Goal: Task Accomplishment & Management: Manage account settings

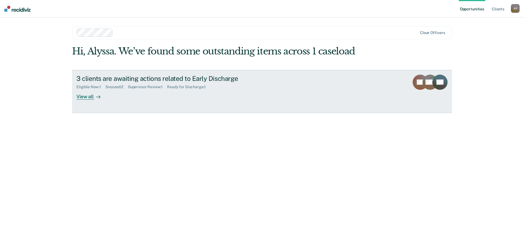
click at [83, 97] on div "View all" at bounding box center [91, 94] width 31 height 11
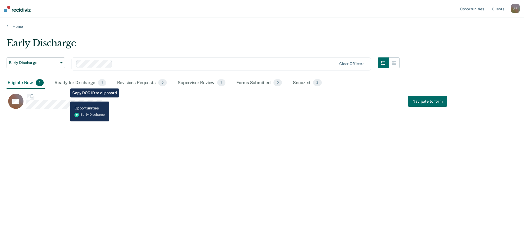
scroll to position [166, 506]
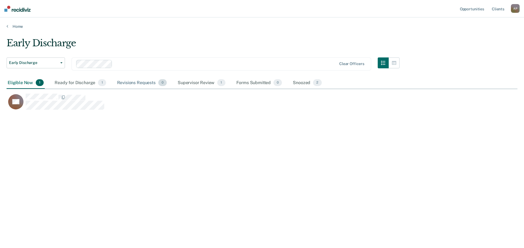
click at [131, 82] on div "Revisions Requests 0" at bounding box center [142, 83] width 52 height 12
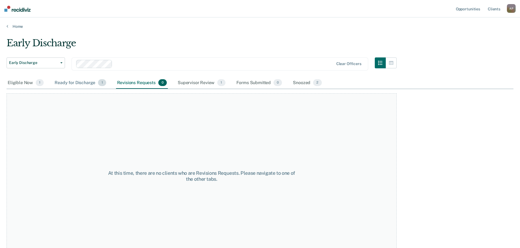
click at [71, 83] on div "Ready for Discharge 1" at bounding box center [79, 83] width 53 height 12
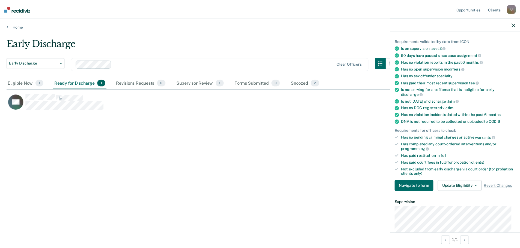
scroll to position [0, 0]
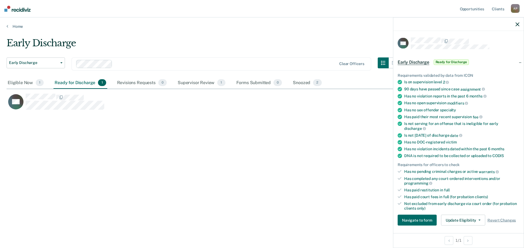
click at [515, 23] on icon "button" at bounding box center [517, 24] width 4 height 4
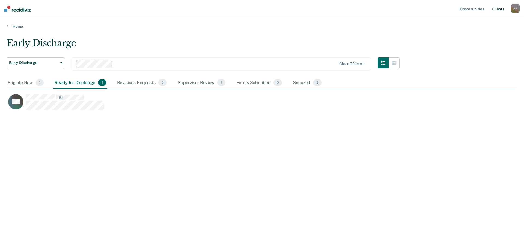
click at [494, 7] on link "Client s" at bounding box center [497, 8] width 15 height 17
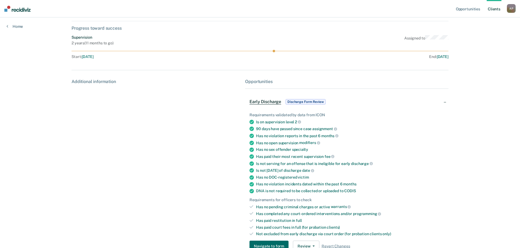
scroll to position [64, 0]
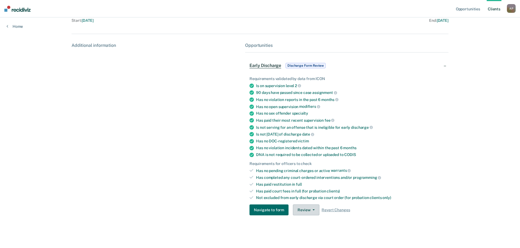
click at [314, 208] on button "Review" at bounding box center [306, 210] width 26 height 11
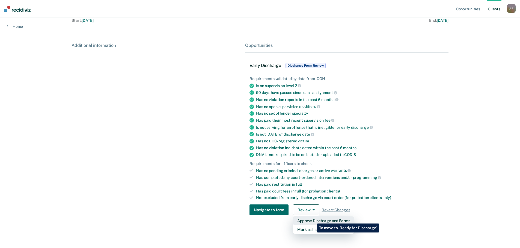
click at [313, 220] on button "Approve Discharge and Forms" at bounding box center [323, 221] width 61 height 9
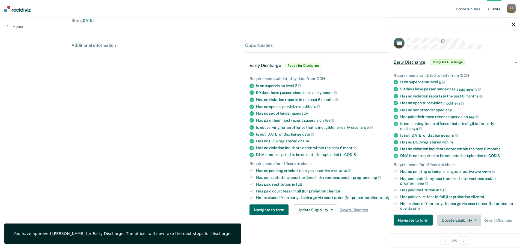
click at [473, 218] on button "Update Eligibility" at bounding box center [459, 220] width 44 height 11
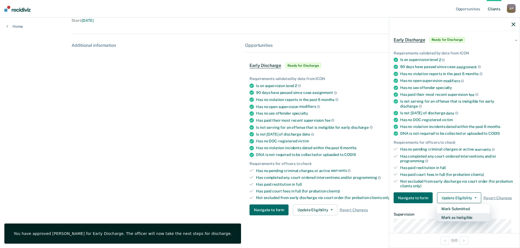
scroll to position [56, 0]
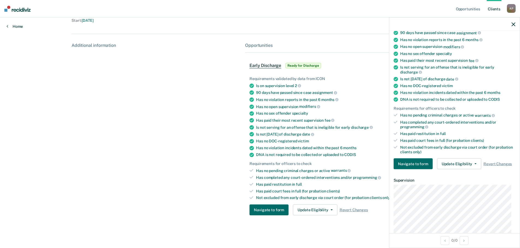
click at [13, 27] on link "Home" at bounding box center [15, 26] width 16 height 5
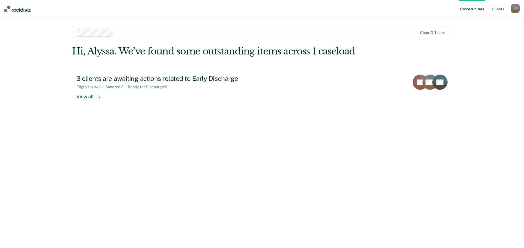
click at [14, 23] on div "Opportunities Client s [PERSON_NAME] A P Profile How it works Log Out Clear off…" at bounding box center [262, 124] width 524 height 248
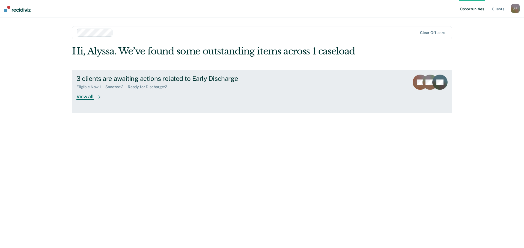
click at [92, 98] on div "View all" at bounding box center [91, 94] width 31 height 11
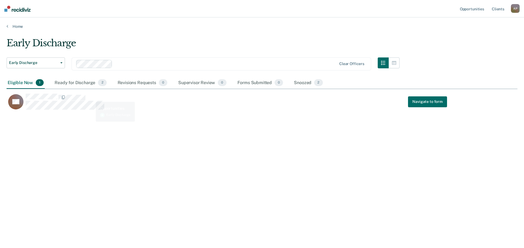
scroll to position [166, 506]
click at [89, 82] on div "Ready for Discharge 2" at bounding box center [80, 83] width 54 height 12
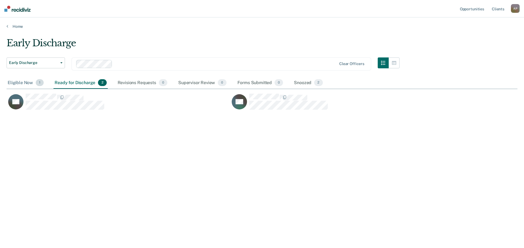
click at [18, 83] on div "Eligible Now 1" at bounding box center [26, 83] width 38 height 12
